Goal: Communication & Community: Participate in discussion

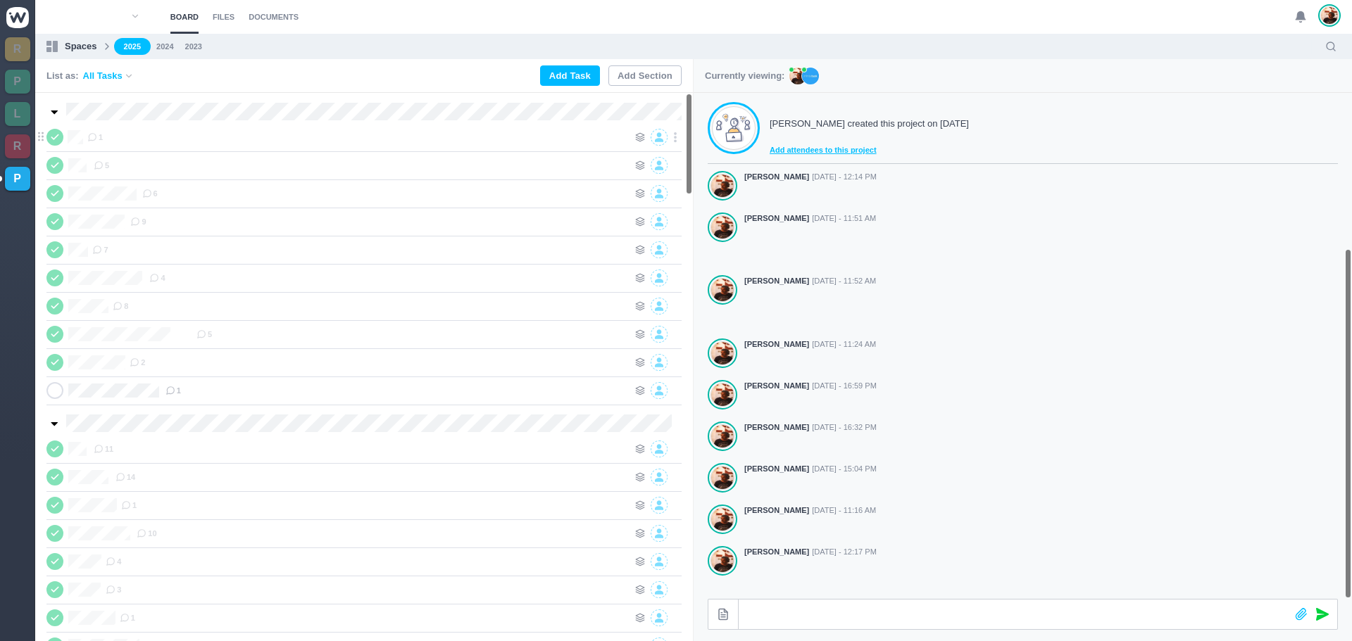
scroll to position [225, 0]
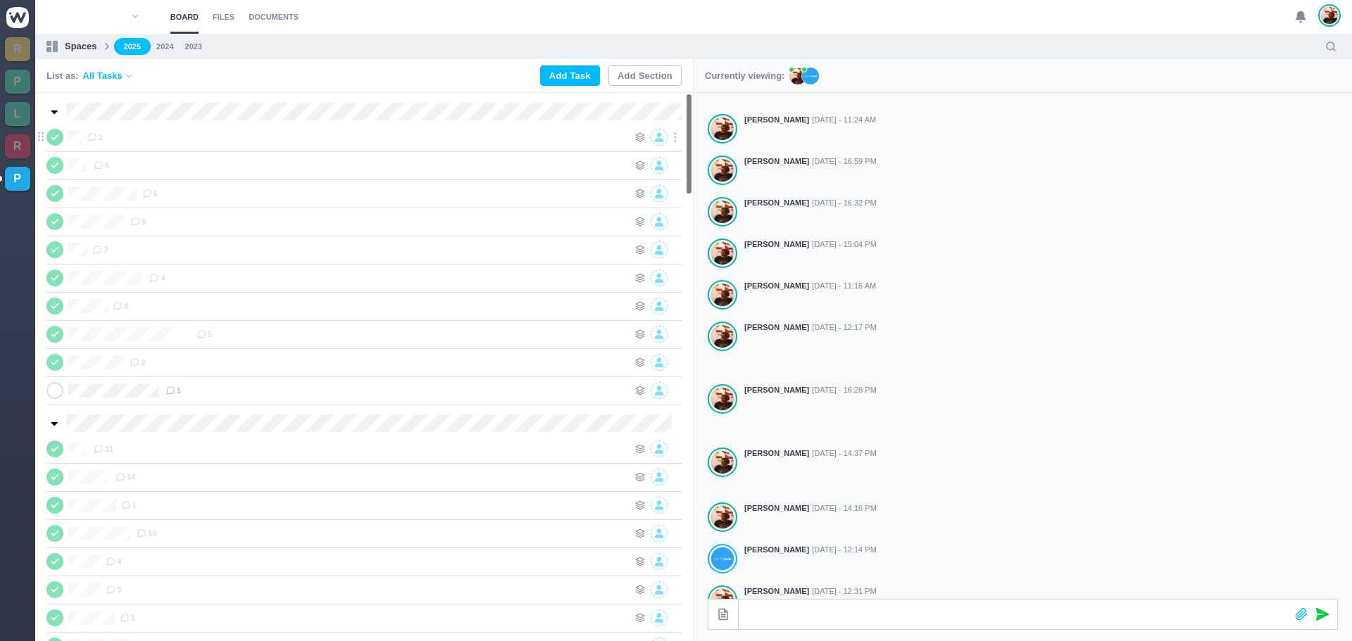
click at [56, 137] on use at bounding box center [54, 137] width 6 height 4
click at [167, 142] on div "1" at bounding box center [357, 137] width 541 height 17
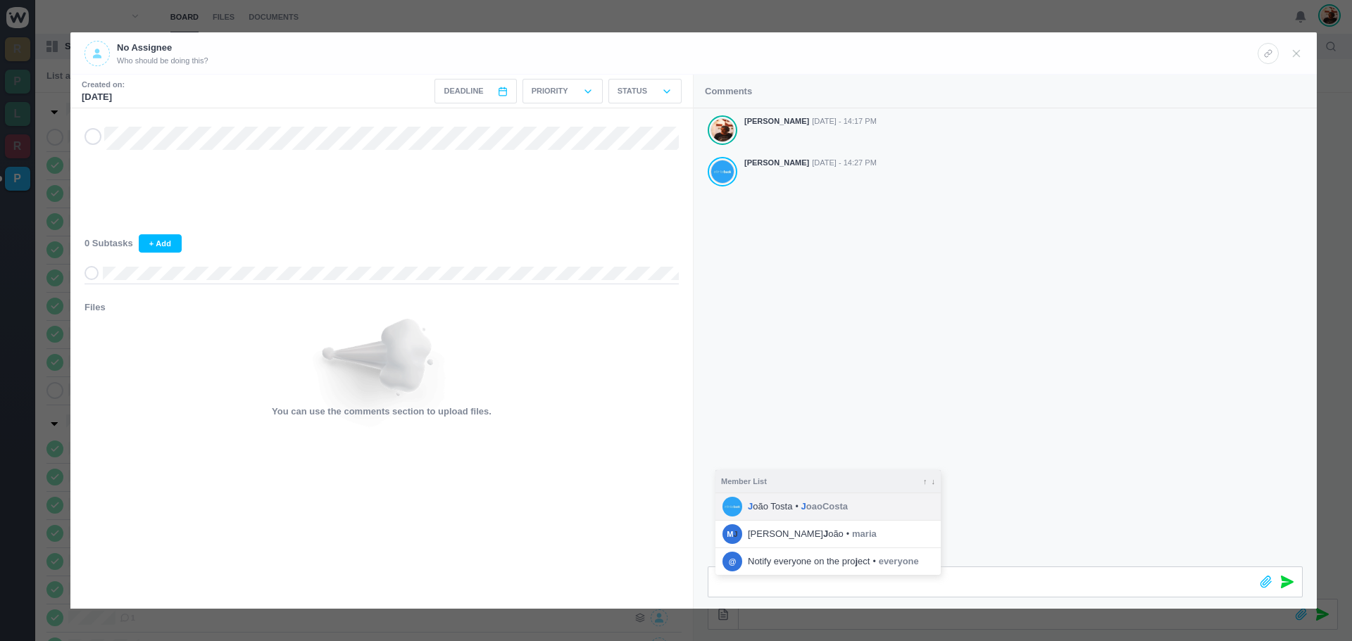
click at [766, 506] on span "J oão Tosta" at bounding box center [770, 507] width 44 height 14
click at [1285, 586] on icon at bounding box center [1286, 582] width 13 height 13
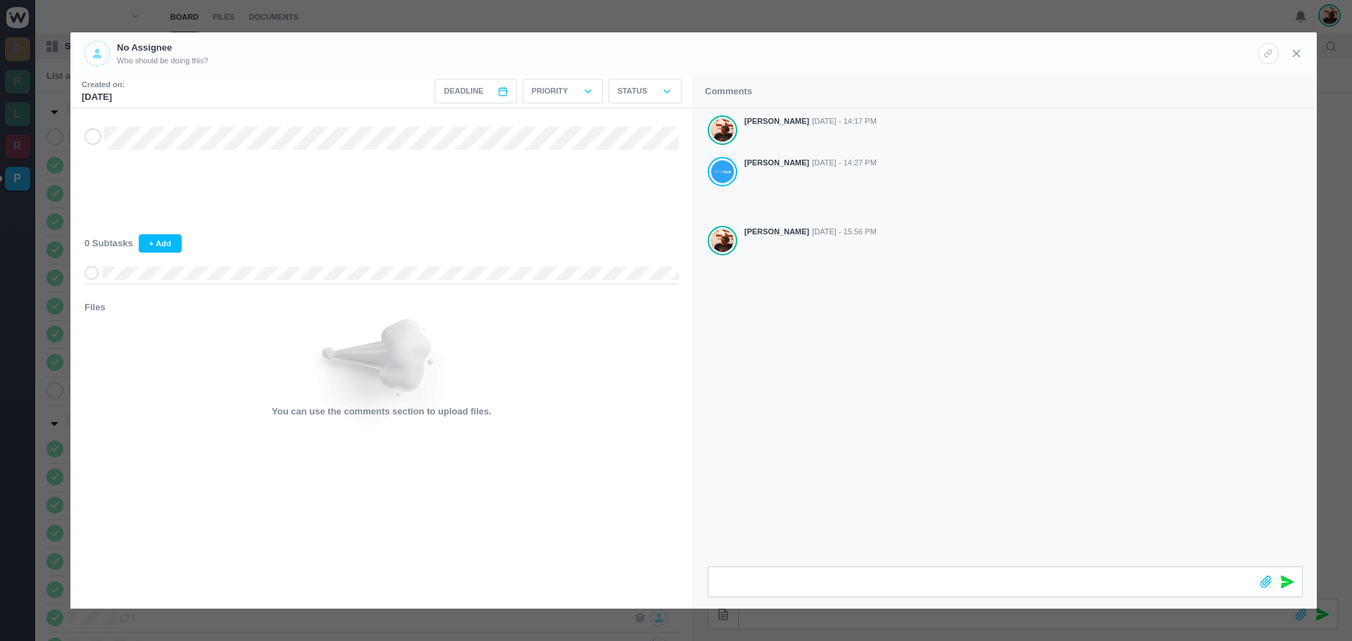
click at [1299, 51] on icon at bounding box center [1296, 53] width 13 height 13
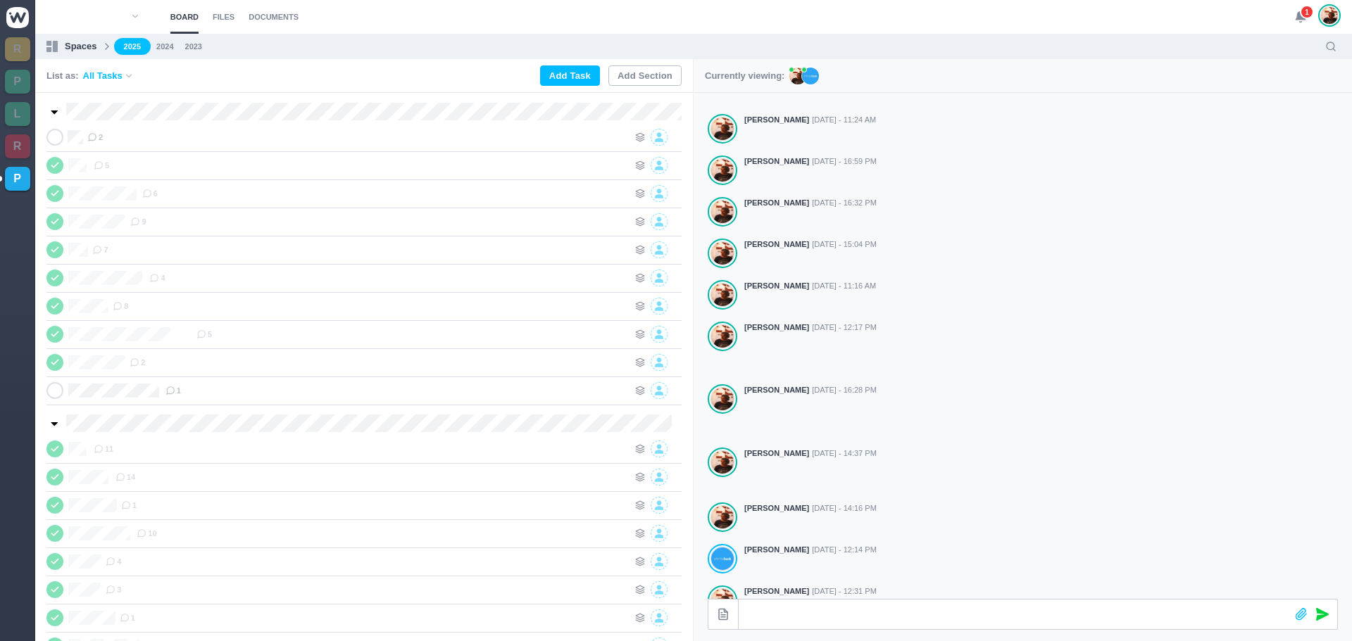
click at [1297, 17] on use at bounding box center [1300, 17] width 10 height 11
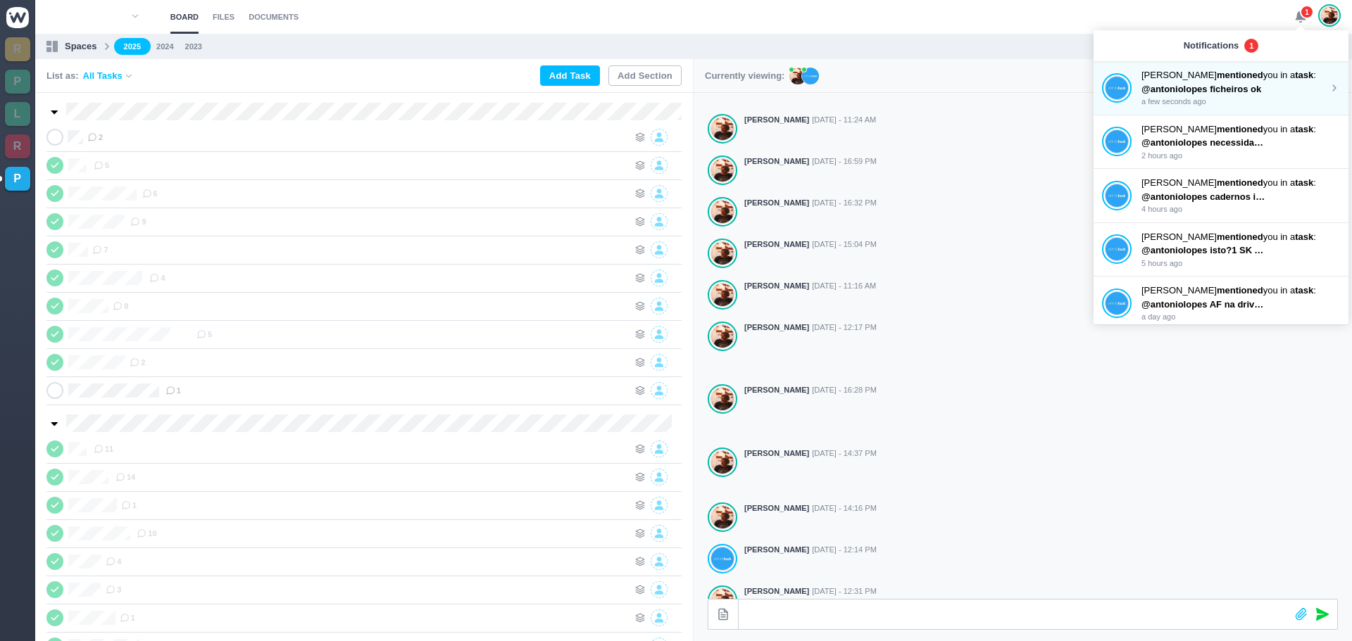
click at [1216, 77] on strong "mentioned" at bounding box center [1239, 75] width 46 height 11
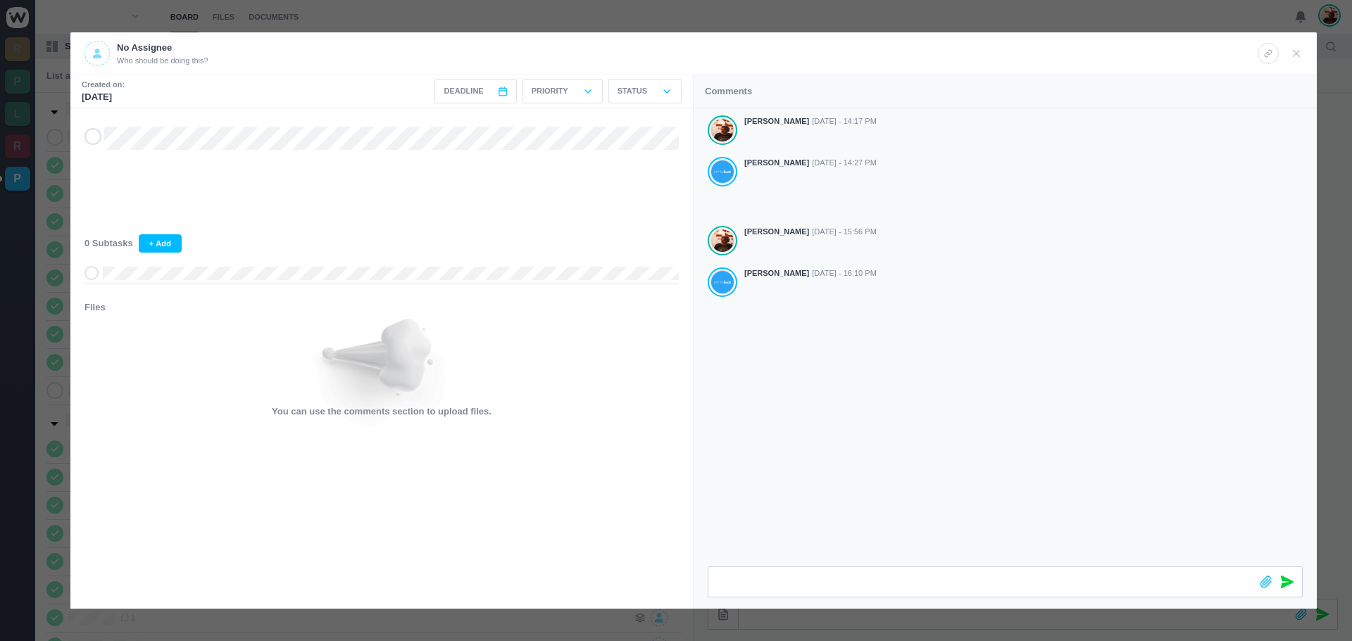
click at [91, 145] on span at bounding box center [92, 136] width 17 height 17
click at [1292, 56] on icon at bounding box center [1296, 53] width 13 height 13
